Goal: Task Accomplishment & Management: Use online tool/utility

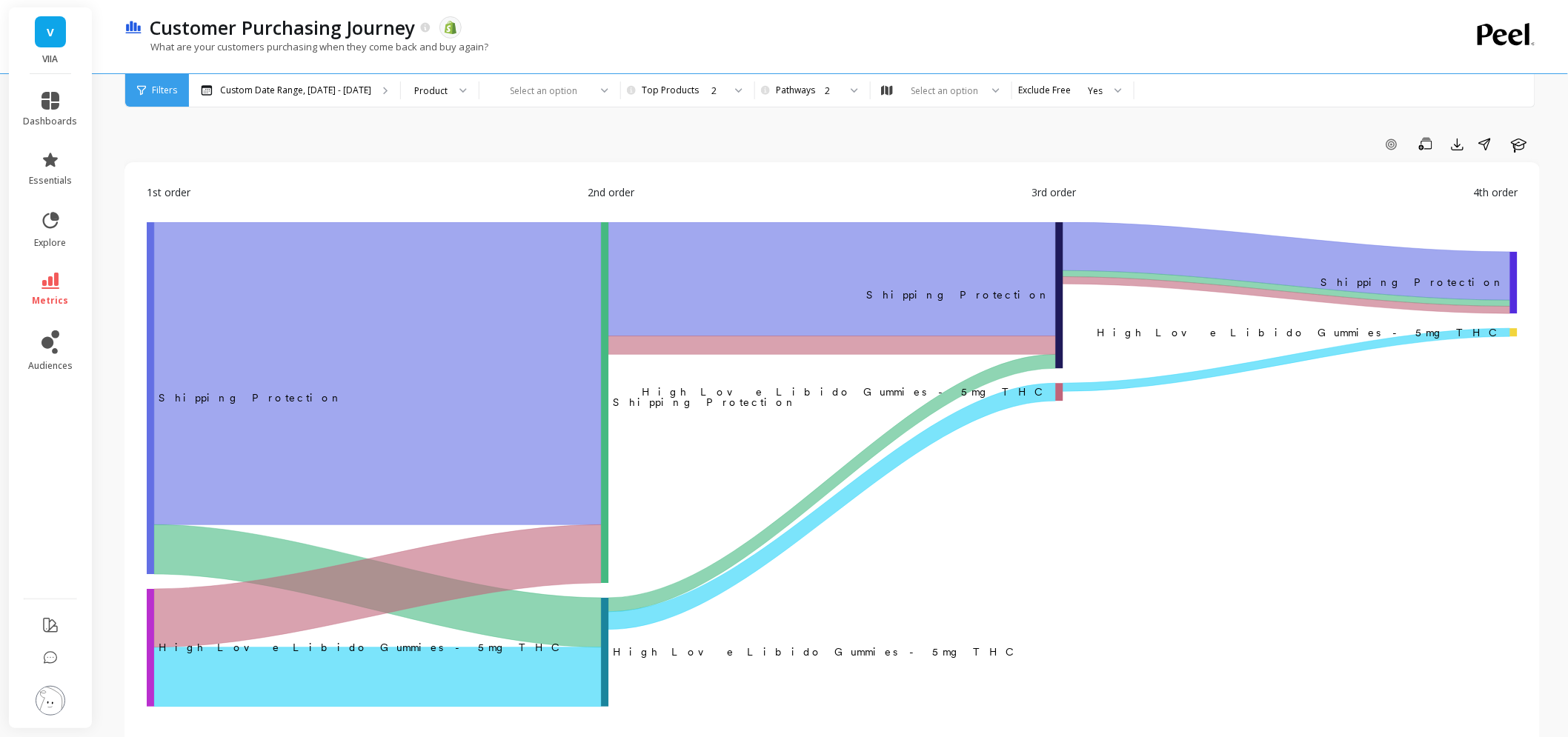
click at [953, 72] on div "Customer Purchasing Journey The data you are viewing comes from: Shopify What a…" at bounding box center [771, 36] width 1293 height 73
click at [951, 82] on div "Select an option" at bounding box center [941, 90] width 141 height 33
click at [1199, 86] on div "Custom Date Range, Apr 1 - Sep 15 Product Select an option Pick the number of t…" at bounding box center [893, 90] width 1409 height 33
click at [525, 96] on div at bounding box center [540, 91] width 96 height 14
click at [391, 119] on div "Add Goal Save Export Share Learn 1st order 2nd order 3rd order 4th order ‌Shipp…" at bounding box center [832, 692] width 1415 height 1267
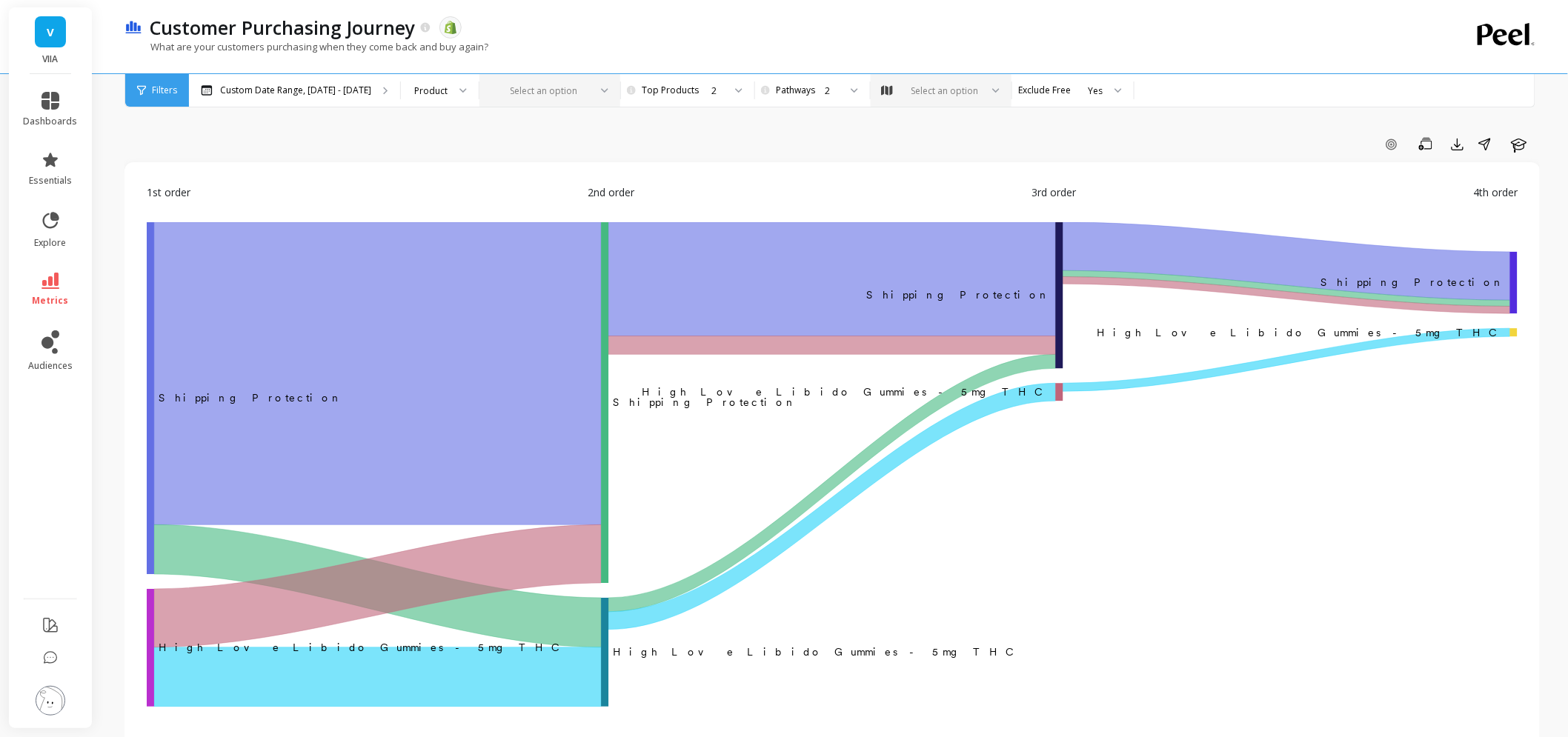
click at [432, 71] on div "Customer Purchasing Journey The data you are viewing comes from: Shopify What a…" at bounding box center [771, 36] width 1293 height 73
click at [431, 79] on div "Product" at bounding box center [439, 90] width 78 height 33
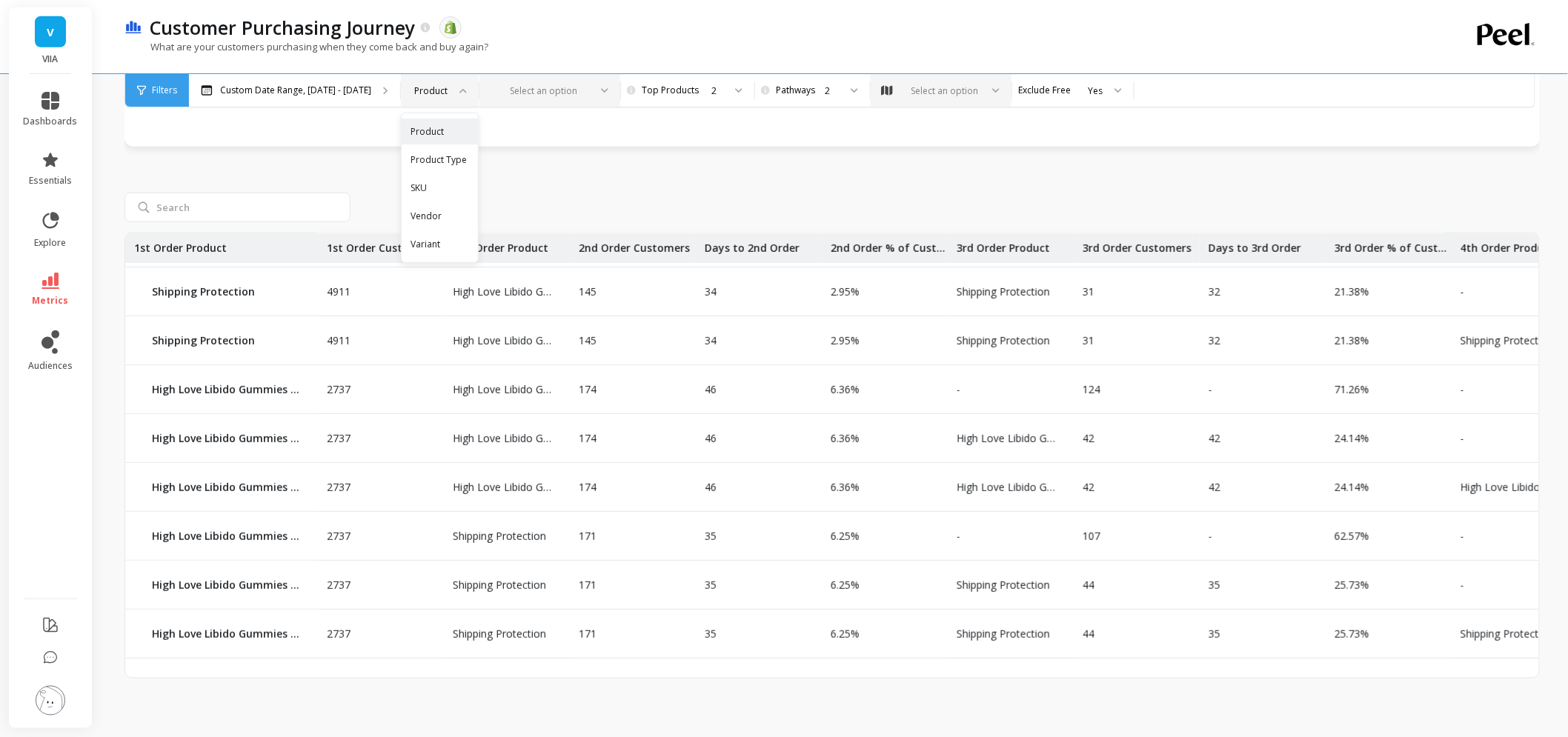
scroll to position [203, 0]
click at [672, 176] on div "4911 Shipping Protection Shipping Protection 888 27 18.08% Shipping Protection …" at bounding box center [832, 420] width 1415 height 517
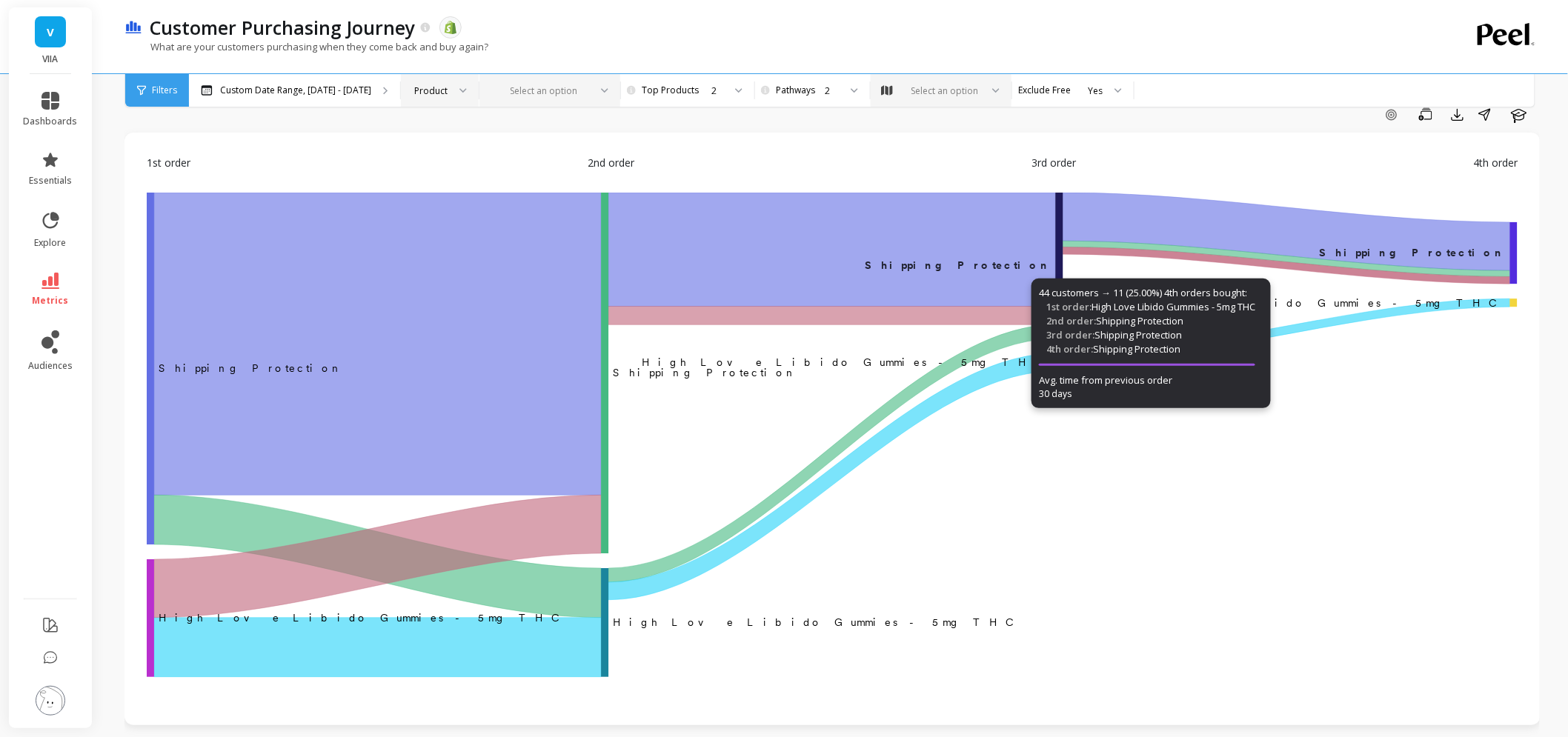
scroll to position [0, 0]
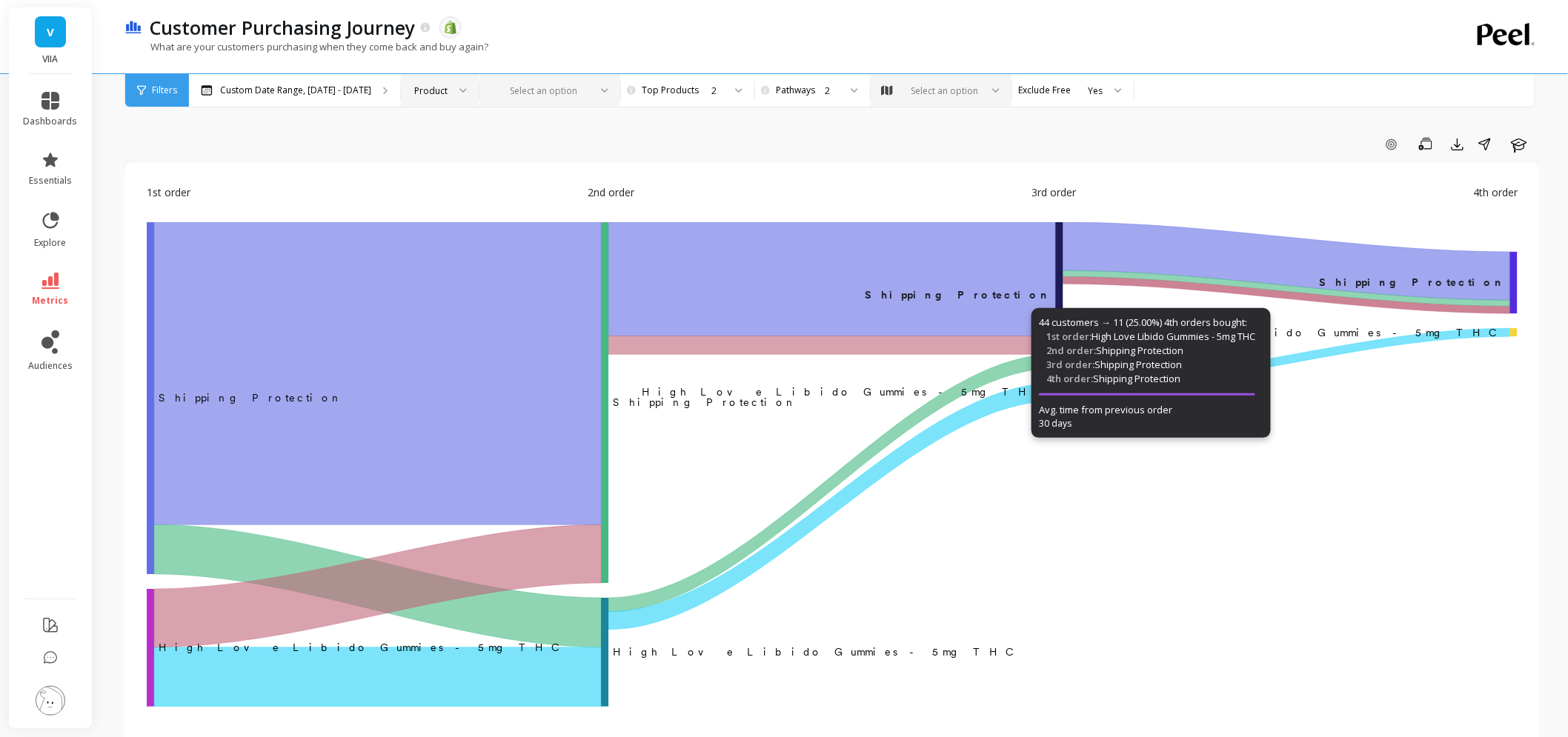
click at [559, 92] on div at bounding box center [540, 91] width 96 height 14
click at [914, 129] on div "Add Goal Save Export Share Learn 1st order 2nd order 3rd order 4th order ‌Shipp…" at bounding box center [832, 692] width 1415 height 1267
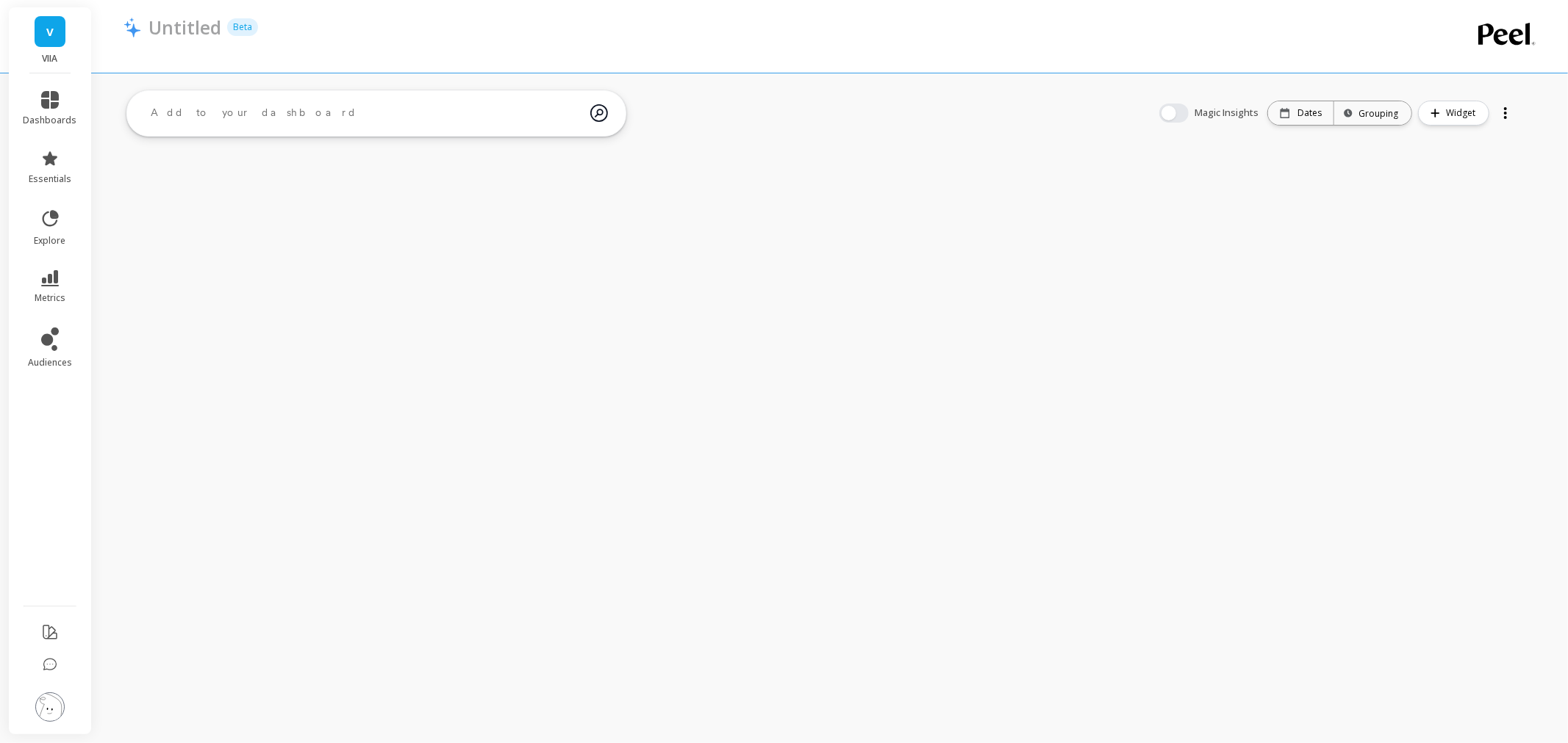
click at [55, 706] on img at bounding box center [50, 707] width 29 height 29
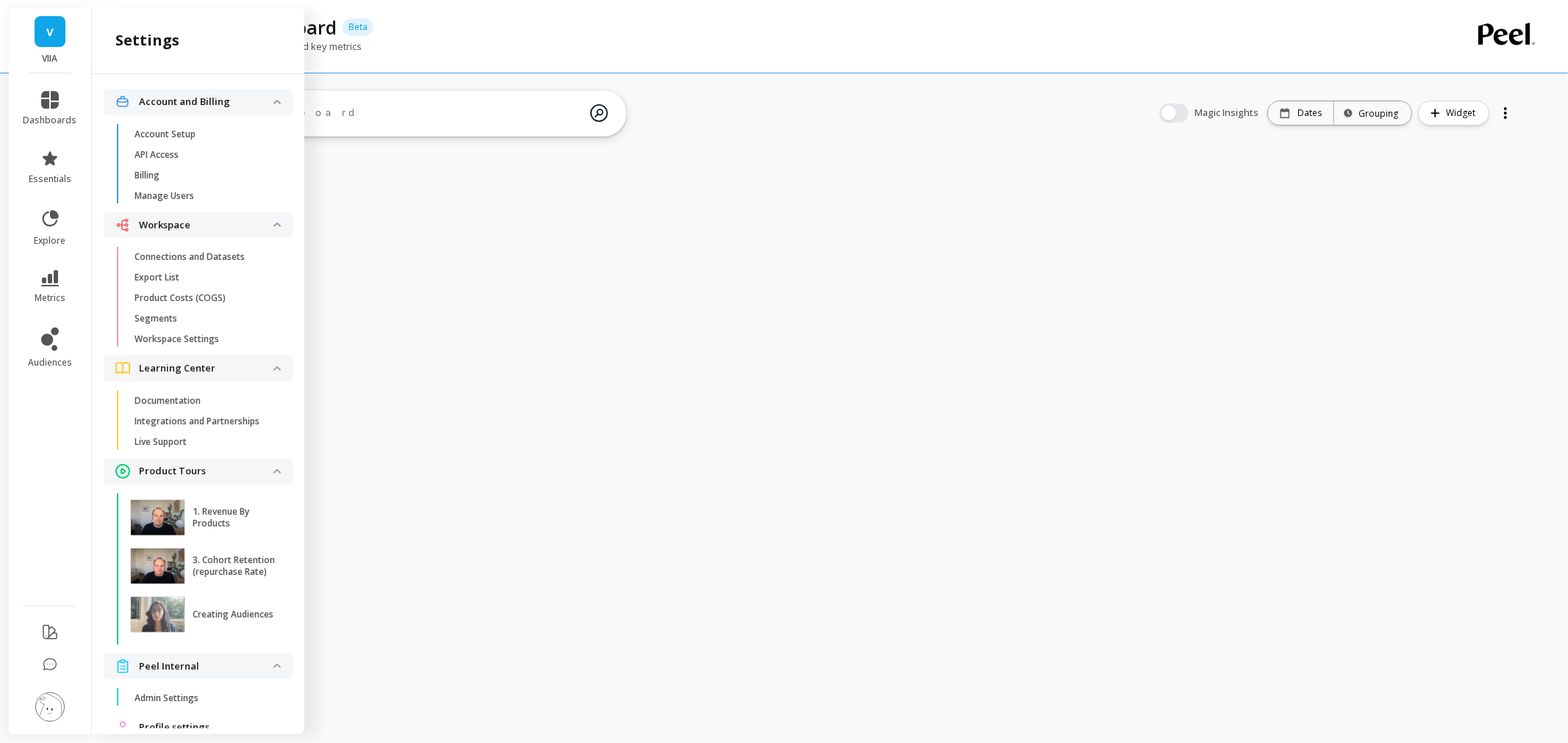
scroll to position [53, 0]
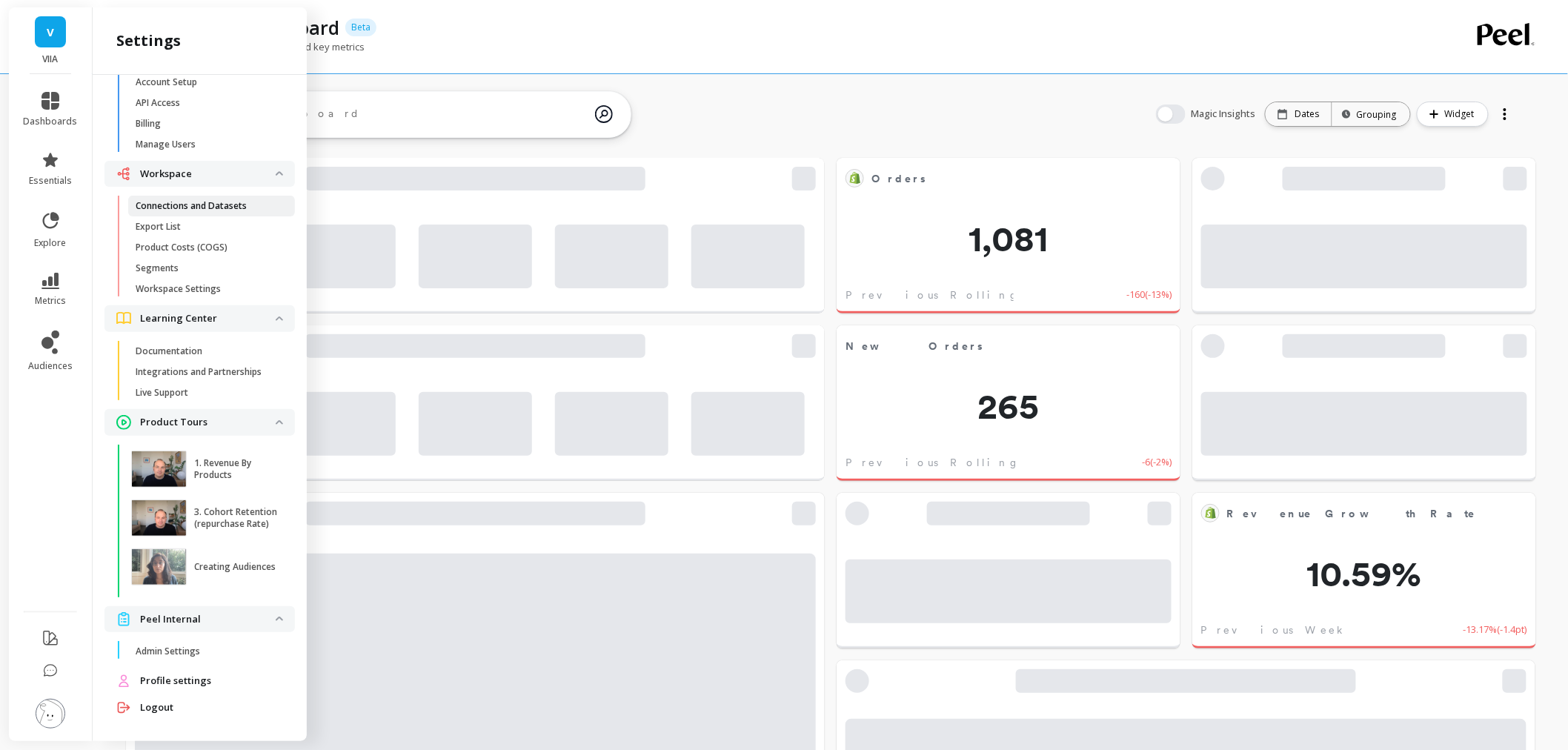
click at [213, 203] on p "Connections and Datasets" at bounding box center [191, 207] width 111 height 12
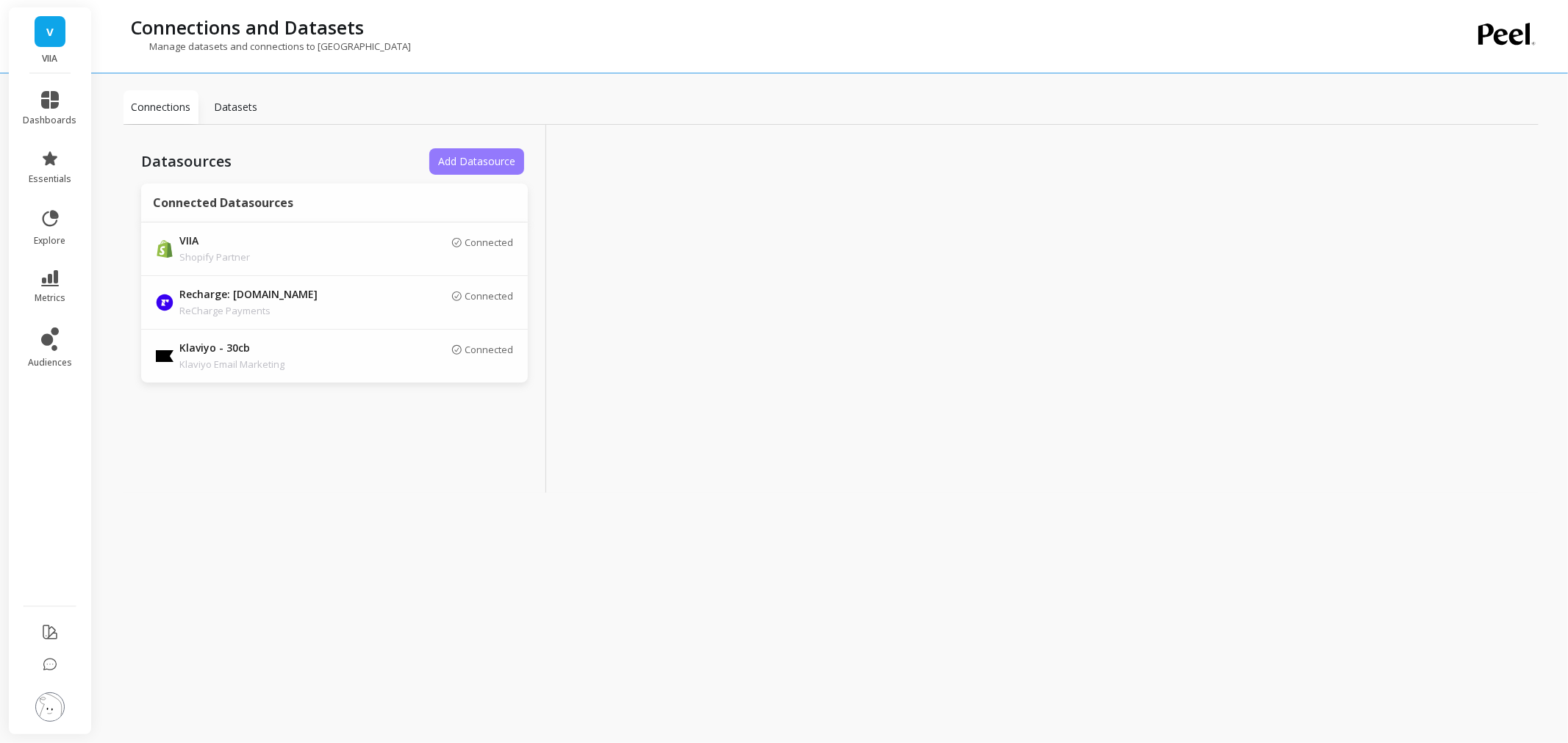
click at [450, 155] on span "Add Datasource" at bounding box center [476, 161] width 77 height 14
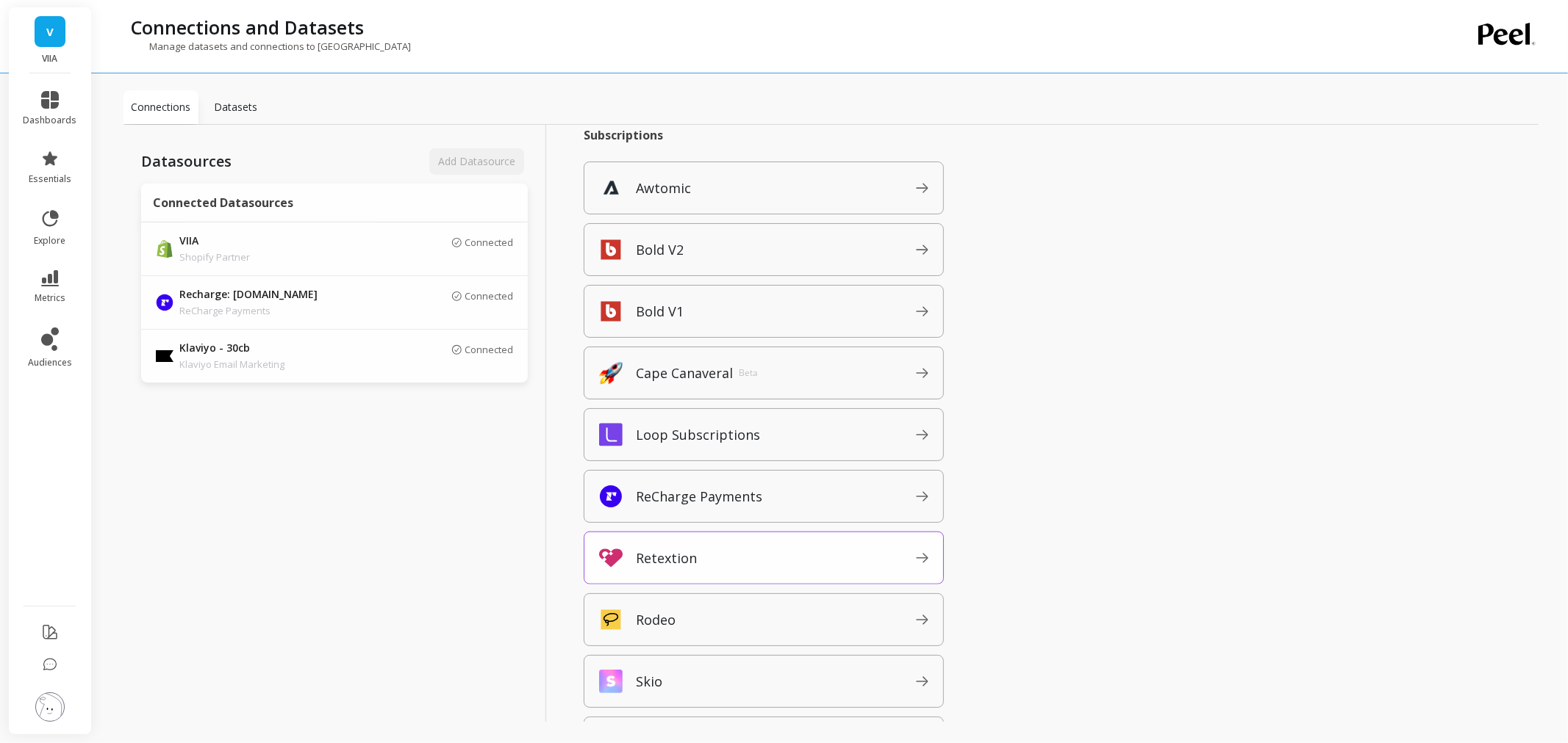
scroll to position [1224, 0]
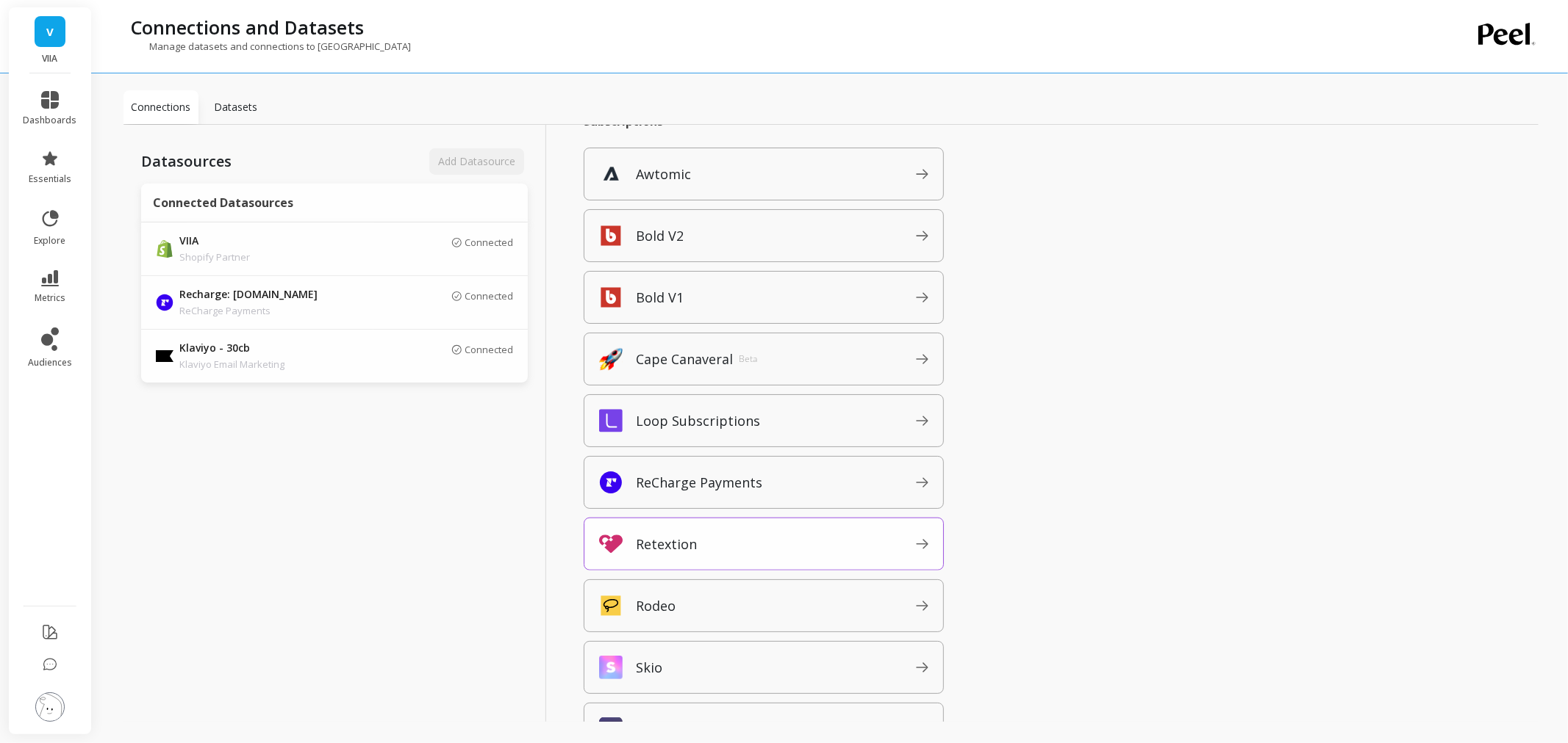
click at [740, 553] on span "Retextion" at bounding box center [775, 544] width 280 height 23
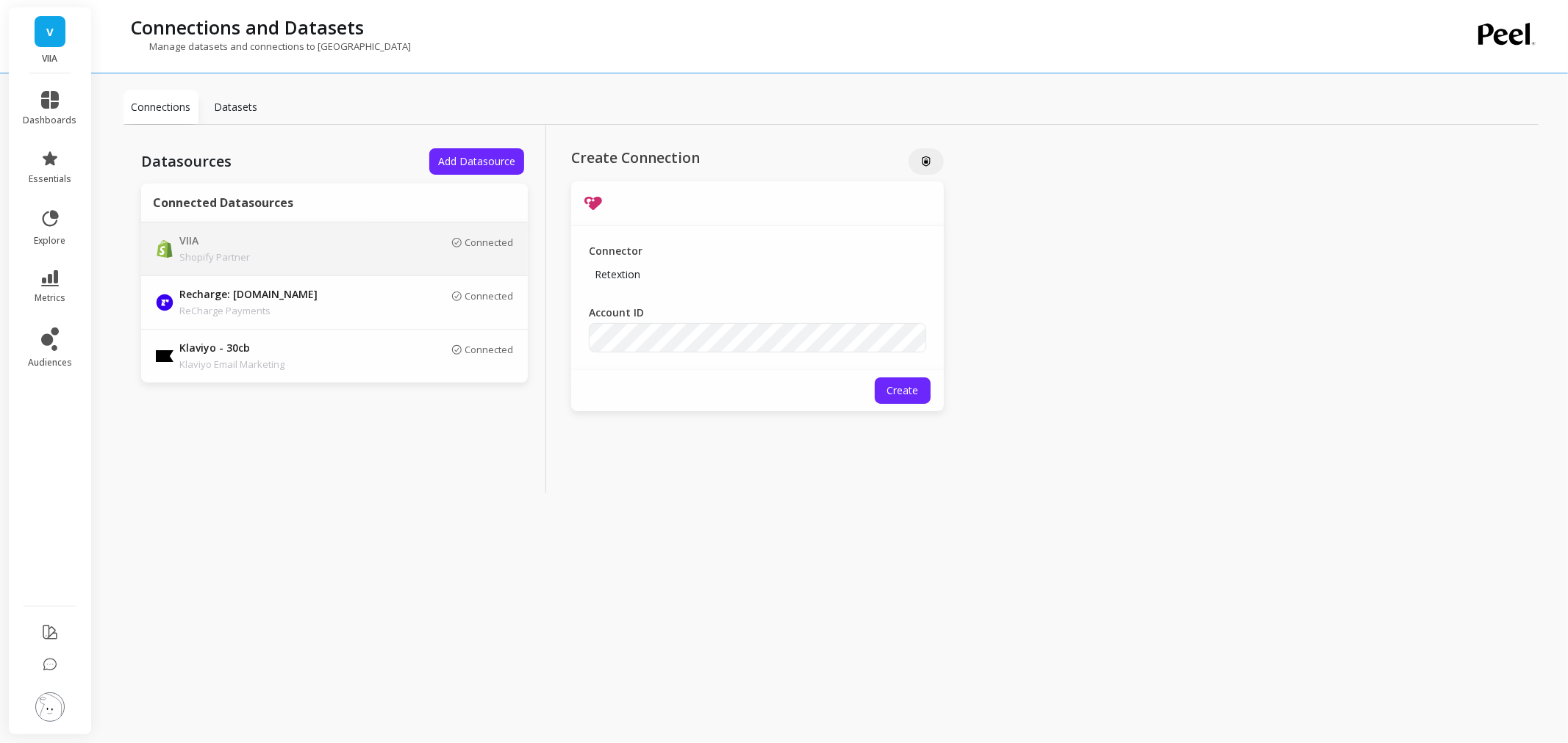
click at [320, 238] on p "VIIA" at bounding box center [282, 242] width 206 height 16
click at [589, 325] on div "Shopify Store" at bounding box center [758, 329] width 338 height 47
